Goal: Information Seeking & Learning: Learn about a topic

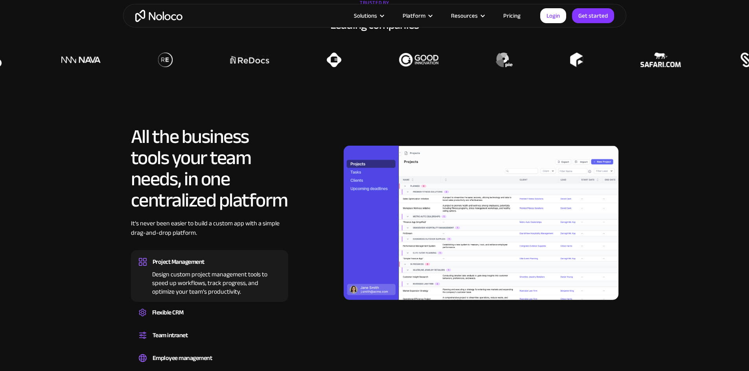
scroll to position [668, 0]
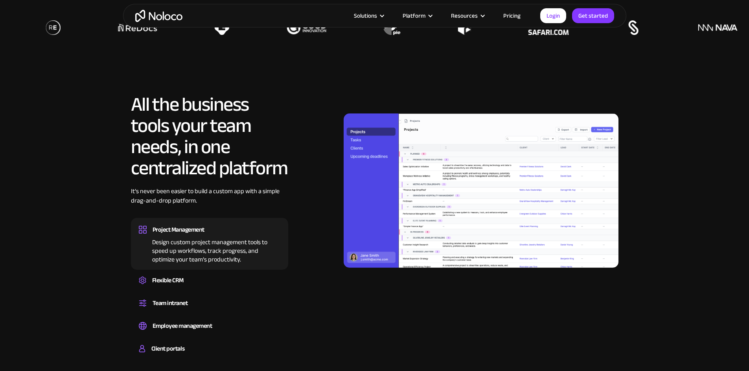
click at [515, 19] on link "Pricing" at bounding box center [511, 16] width 37 height 10
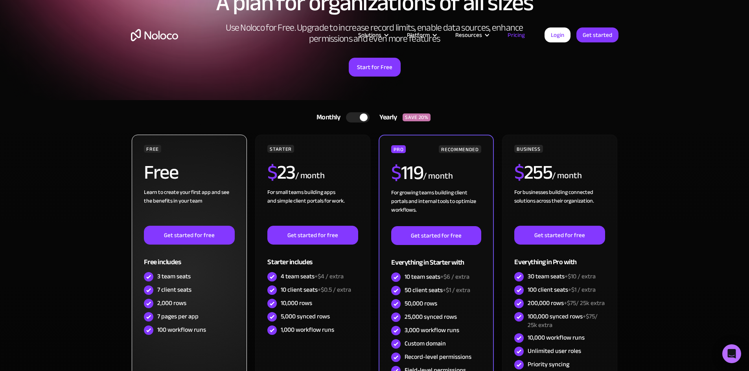
scroll to position [118, 0]
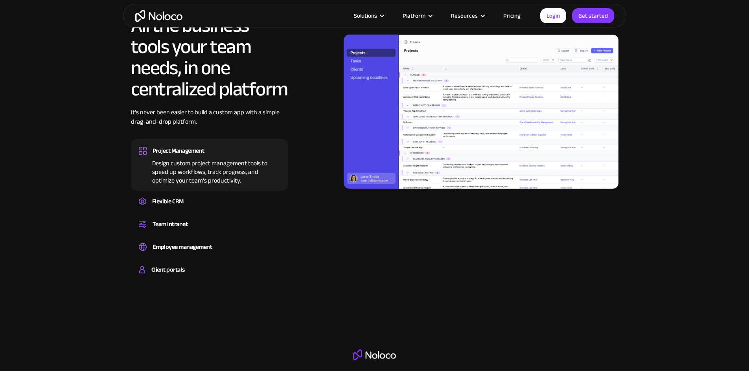
scroll to position [747, 0]
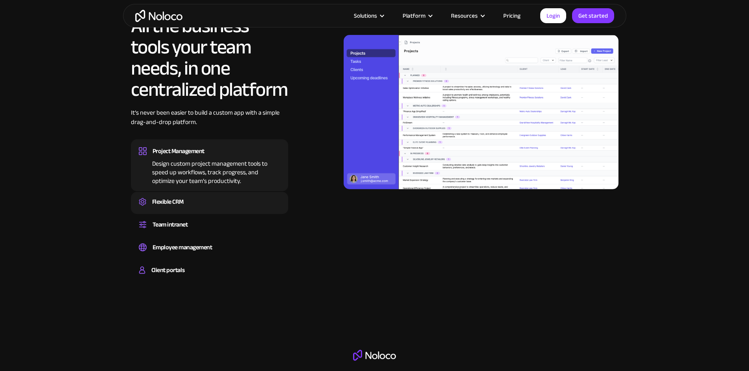
click at [205, 210] on div "Create a custom CRM that you can adapt to your business’s needs, centralize you…" at bounding box center [209, 209] width 141 height 2
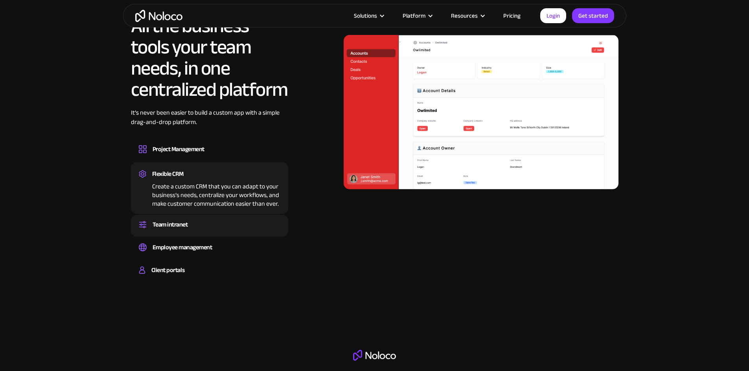
click at [194, 231] on div "Team intranet" at bounding box center [209, 225] width 141 height 12
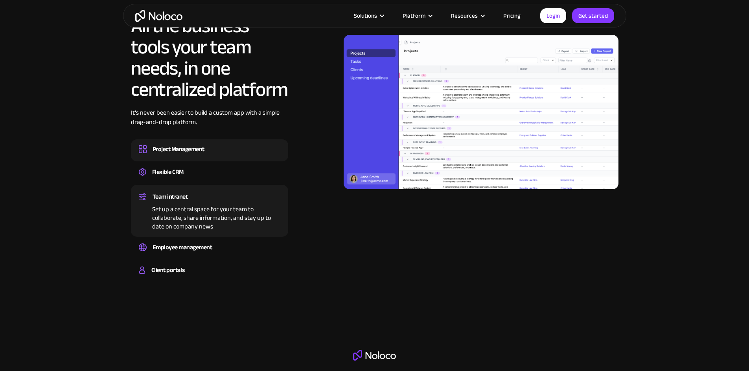
click at [202, 155] on div "Project Management" at bounding box center [178, 149] width 52 height 12
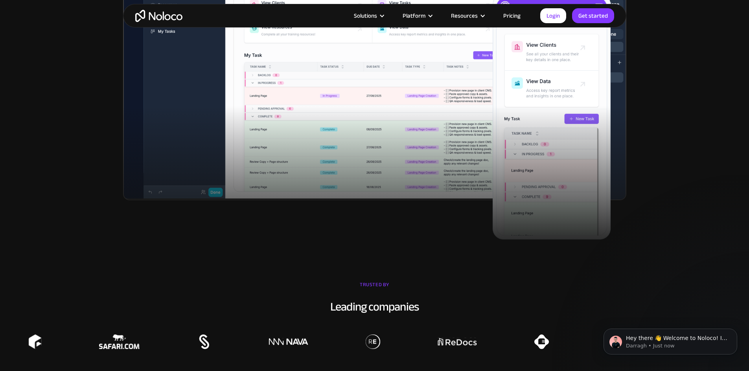
scroll to position [0, 0]
